Goal: Task Accomplishment & Management: Complete application form

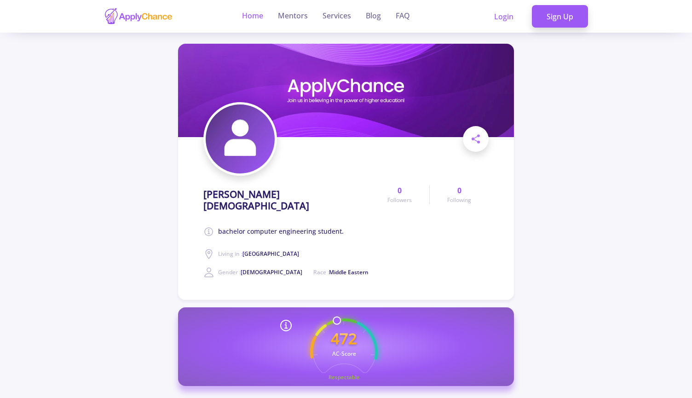
click at [257, 8] on link "Home" at bounding box center [252, 16] width 21 height 33
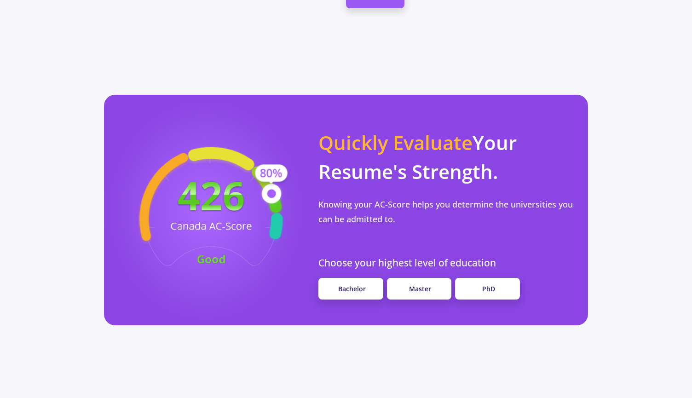
scroll to position [738, 0]
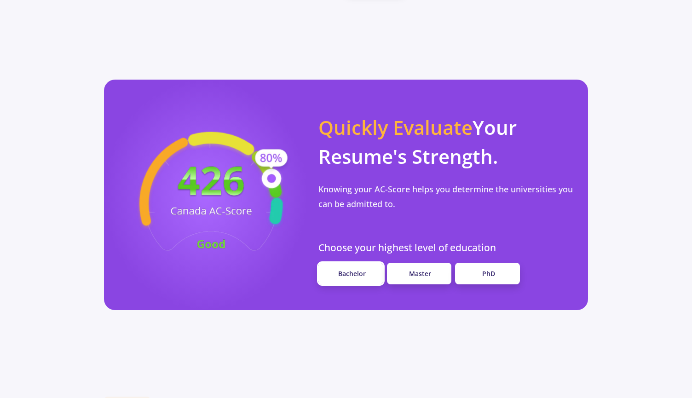
click at [357, 278] on span "Bachelor" at bounding box center [352, 273] width 28 height 9
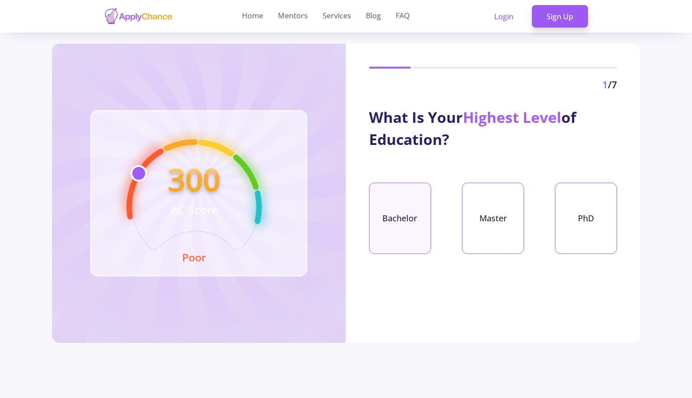
click at [408, 200] on div "Bachelor" at bounding box center [400, 218] width 62 height 71
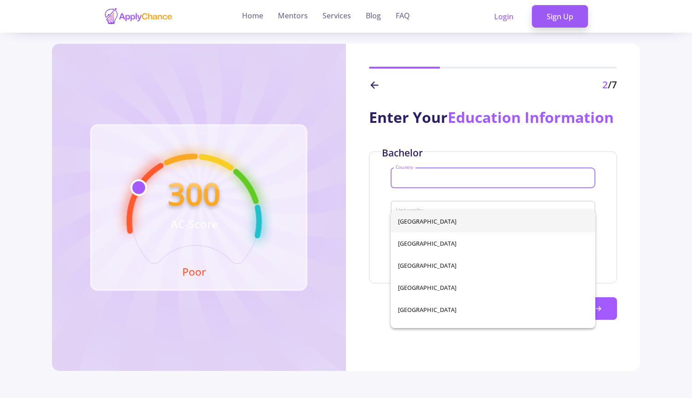
click at [429, 183] on input "Country" at bounding box center [494, 178] width 198 height 8
click at [424, 246] on span "[GEOGRAPHIC_DATA]" at bounding box center [493, 243] width 190 height 22
type input "[GEOGRAPHIC_DATA]"
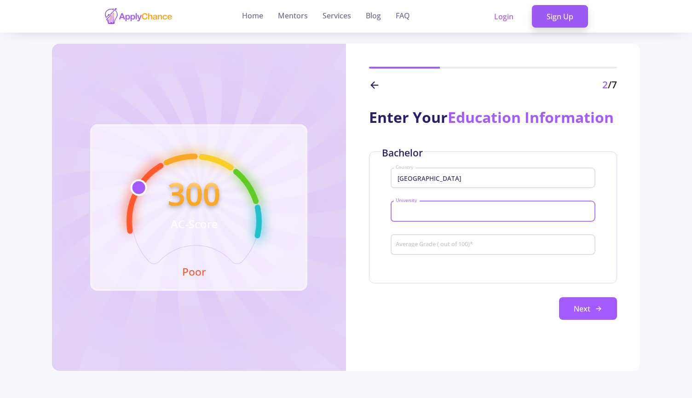
click at [434, 216] on input "University" at bounding box center [494, 211] width 198 height 8
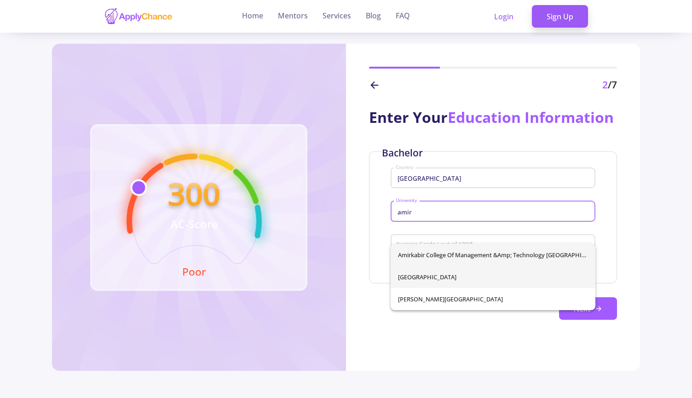
type input "amir"
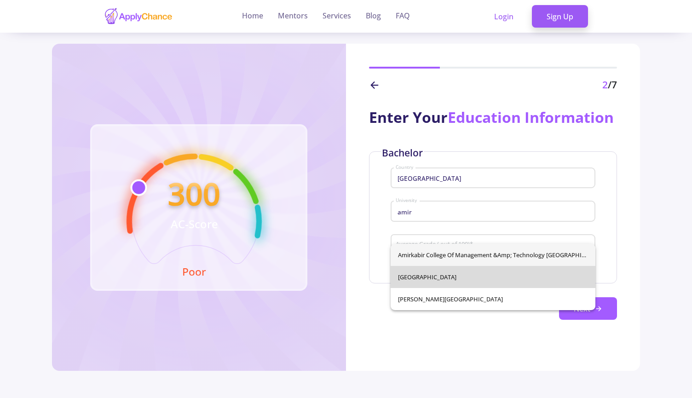
click at [425, 276] on div "Amirkabir College of Management &amp; Technology [GEOGRAPHIC_DATA] [GEOGRAPHIC_…" at bounding box center [492, 277] width 205 height 66
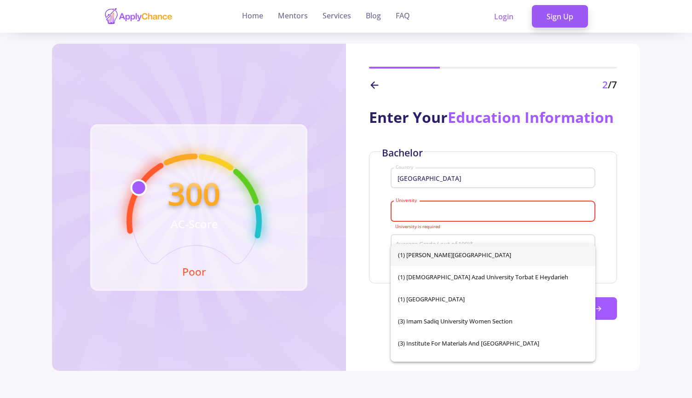
click at [471, 216] on input "University" at bounding box center [494, 211] width 198 height 8
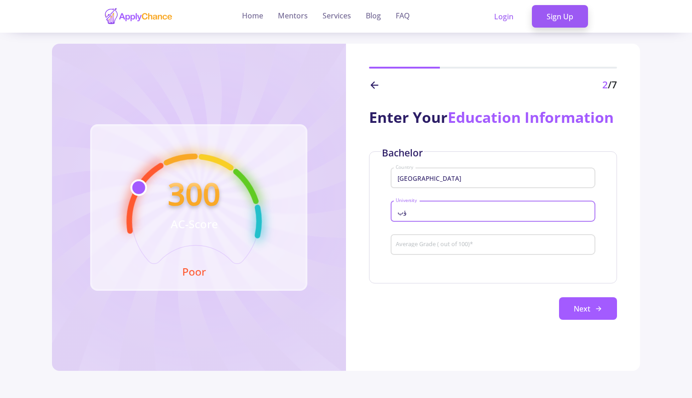
type input "ؤ"
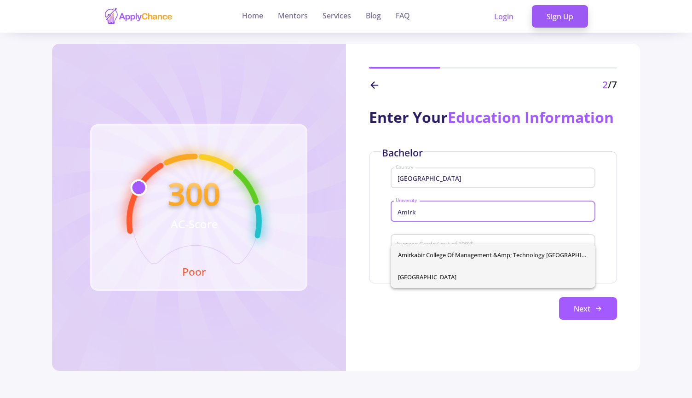
type input "Amirk"
click at [459, 277] on div "Amirkabir College of Management &amp; Technology [GEOGRAPHIC_DATA] [GEOGRAPHIC_…" at bounding box center [492, 266] width 205 height 44
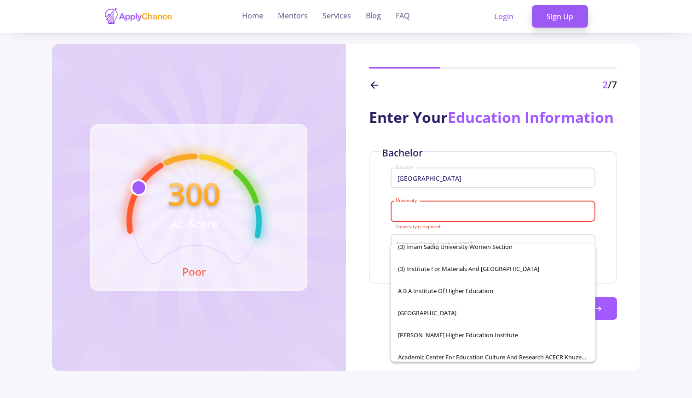
scroll to position [94, 0]
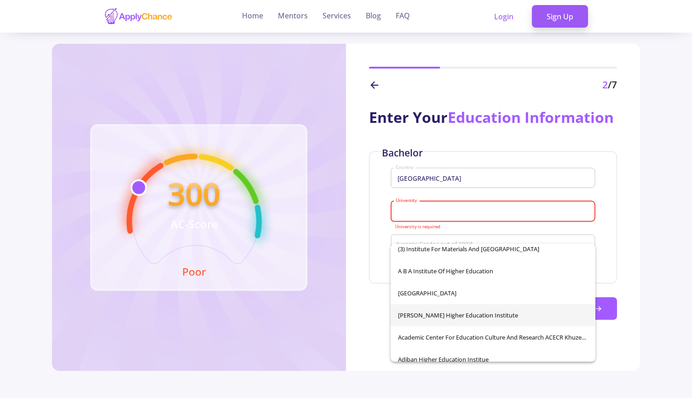
click at [475, 306] on span "[PERSON_NAME] Higher Education Institute" at bounding box center [493, 315] width 190 height 22
type input "[PERSON_NAME] Higher Education Institute"
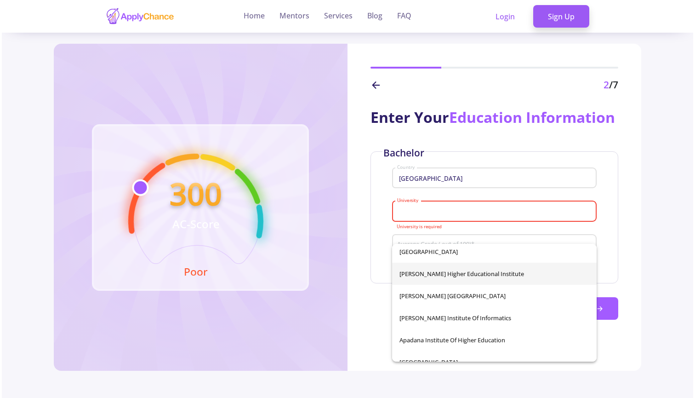
scroll to position [812, 0]
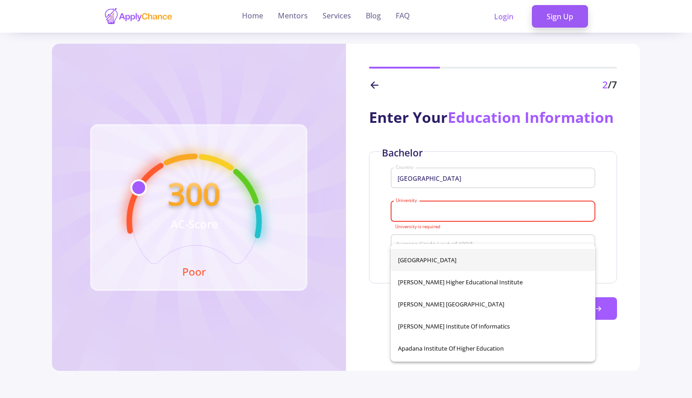
click at [507, 267] on span "[GEOGRAPHIC_DATA]" at bounding box center [493, 260] width 190 height 22
type input "[GEOGRAPHIC_DATA]"
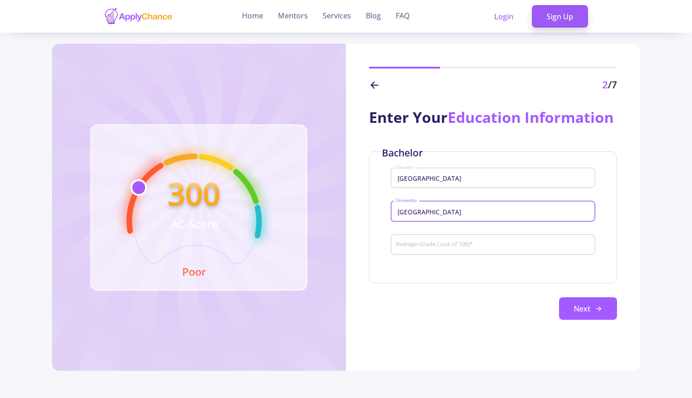
click at [488, 249] on input "Average Grade ( out of 100) *" at bounding box center [494, 245] width 198 height 8
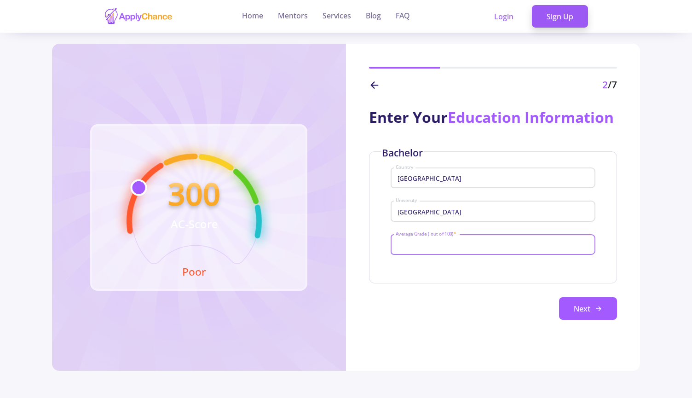
type input "8"
type input "94"
click at [593, 320] on button "Next" at bounding box center [588, 308] width 58 height 23
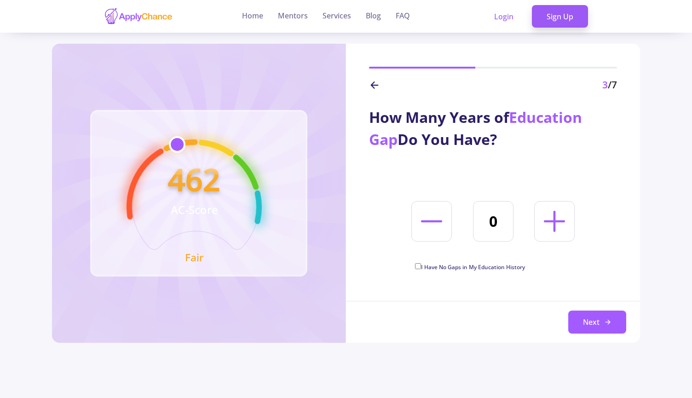
click at [444, 268] on span "I Have No Gaps in My Education History" at bounding box center [473, 267] width 104 height 8
click at [421, 268] on input "I Have No Gaps in My Education History" at bounding box center [418, 266] width 6 height 6
checkbox input "true"
click at [573, 318] on button "Next" at bounding box center [597, 321] width 58 height 23
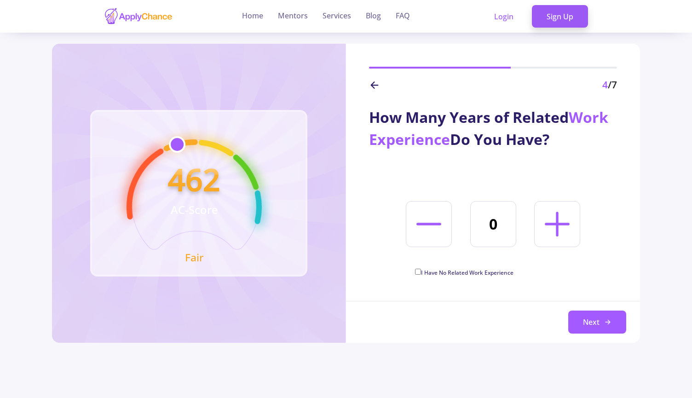
click at [540, 235] on icon at bounding box center [557, 224] width 40 height 40
click at [553, 230] on icon at bounding box center [557, 224] width 40 height 40
type input "2"
click at [609, 325] on icon at bounding box center [607, 321] width 7 height 7
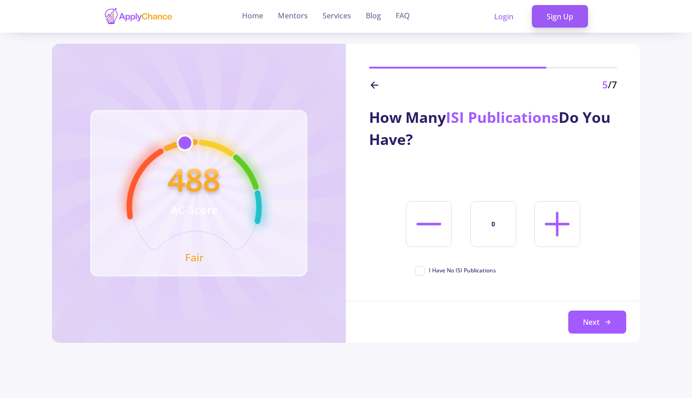
click at [540, 232] on icon at bounding box center [557, 224] width 40 height 40
type input "1"
click at [593, 321] on button "Next" at bounding box center [597, 321] width 58 height 23
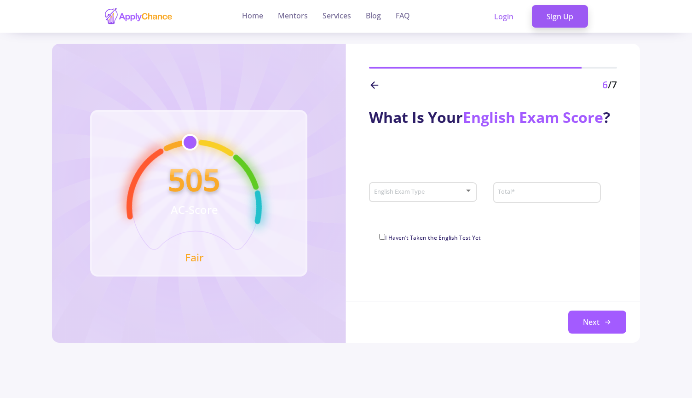
click at [425, 197] on div "English Exam Type" at bounding box center [422, 190] width 99 height 23
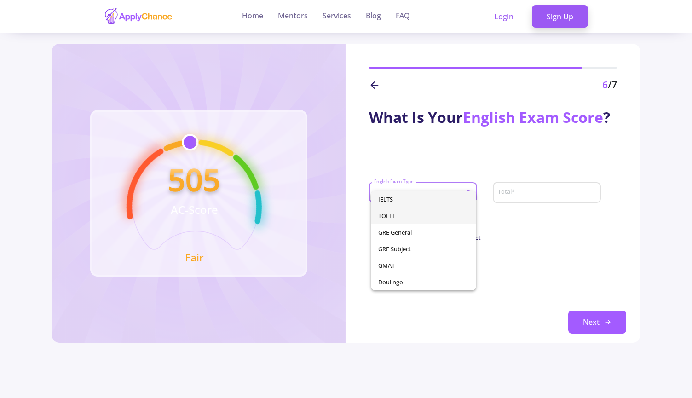
click at [407, 214] on span "TOEFL" at bounding box center [423, 215] width 91 height 17
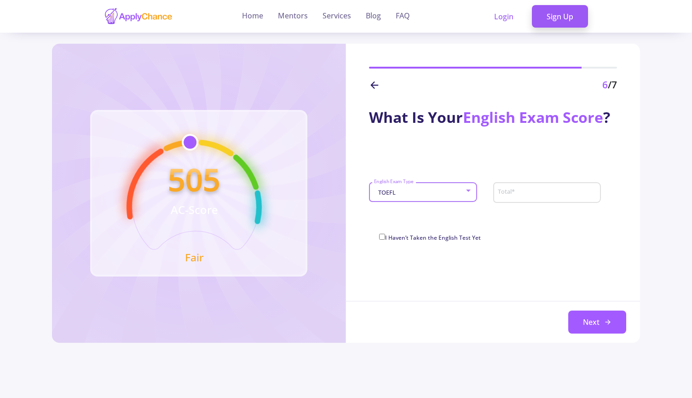
click at [528, 191] on input "Total *" at bounding box center [547, 193] width 101 height 8
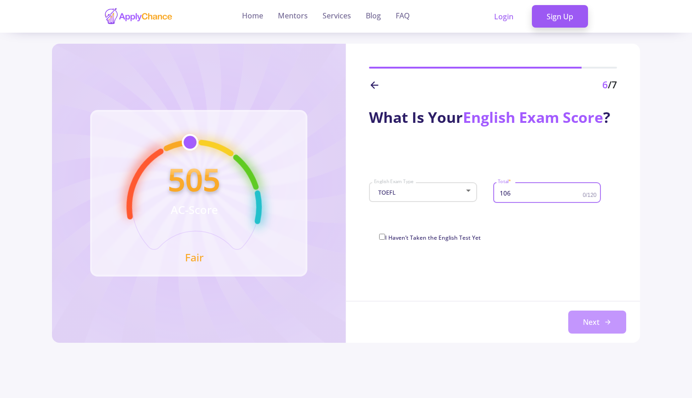
type input "106"
click at [589, 325] on button "Next" at bounding box center [597, 321] width 58 height 23
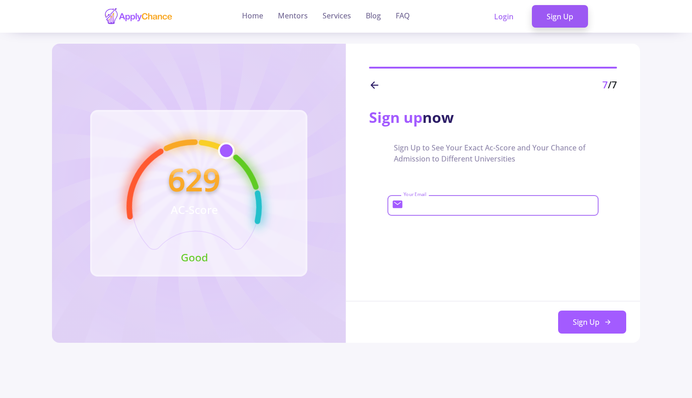
click at [438, 207] on input "Your Email" at bounding box center [499, 205] width 193 height 8
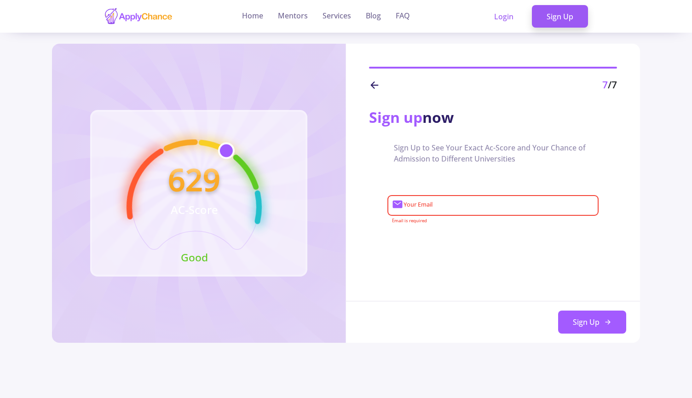
click at [369, 90] on icon at bounding box center [374, 85] width 11 height 11
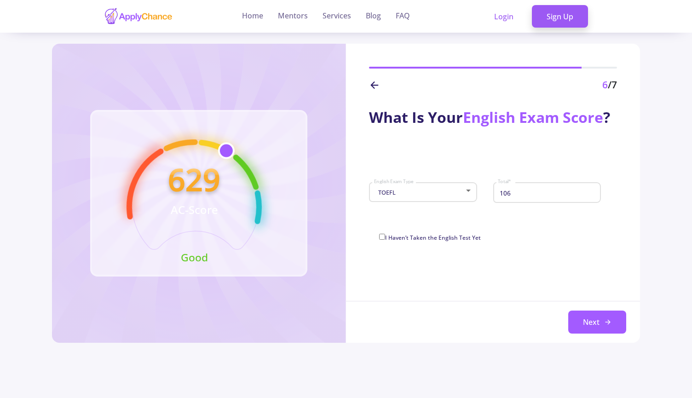
click at [373, 86] on polyline at bounding box center [372, 85] width 3 height 6
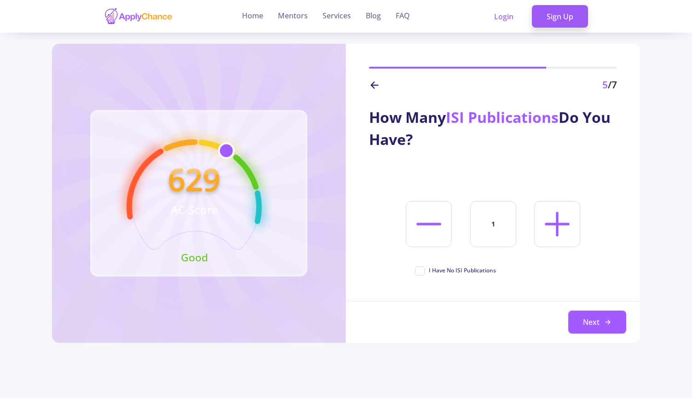
click at [426, 224] on line at bounding box center [429, 224] width 22 height 0
type input "0"
click at [590, 320] on button "Next" at bounding box center [597, 321] width 58 height 23
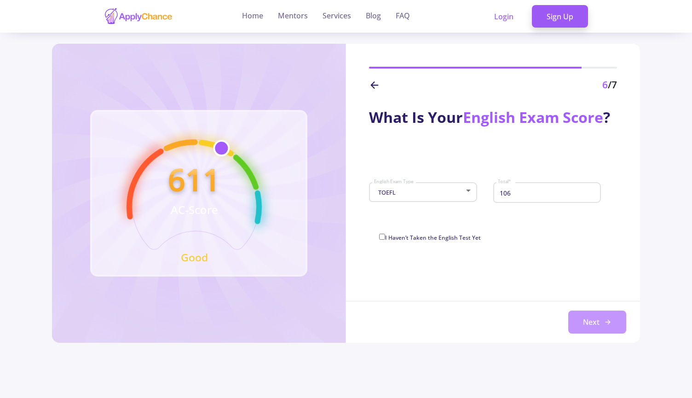
click at [591, 319] on button "Next" at bounding box center [597, 321] width 58 height 23
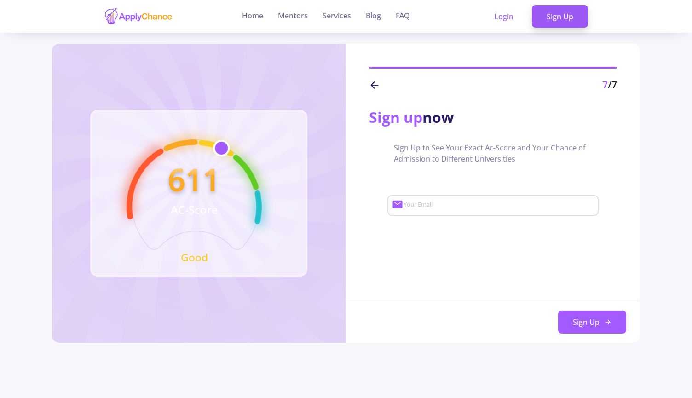
click at [444, 212] on div "Your Email" at bounding box center [498, 204] width 191 height 24
type input "[DOMAIN_NAME][EMAIL_ADDRESS][DOMAIN_NAME]"
click at [618, 316] on button "Sign Up" at bounding box center [592, 321] width 68 height 23
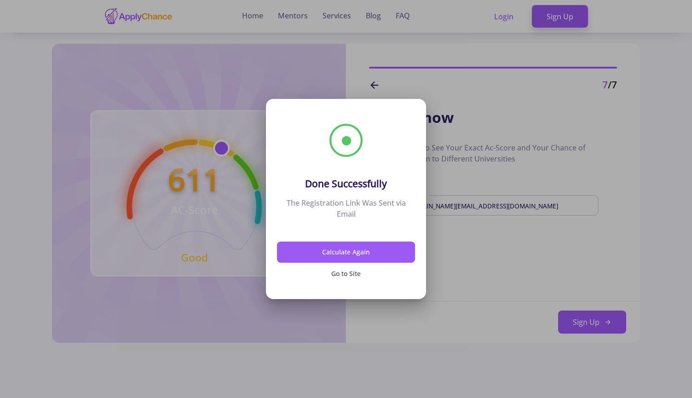
click at [347, 275] on button "Go to Site" at bounding box center [346, 274] width 138 height 22
